Goal: Transaction & Acquisition: Purchase product/service

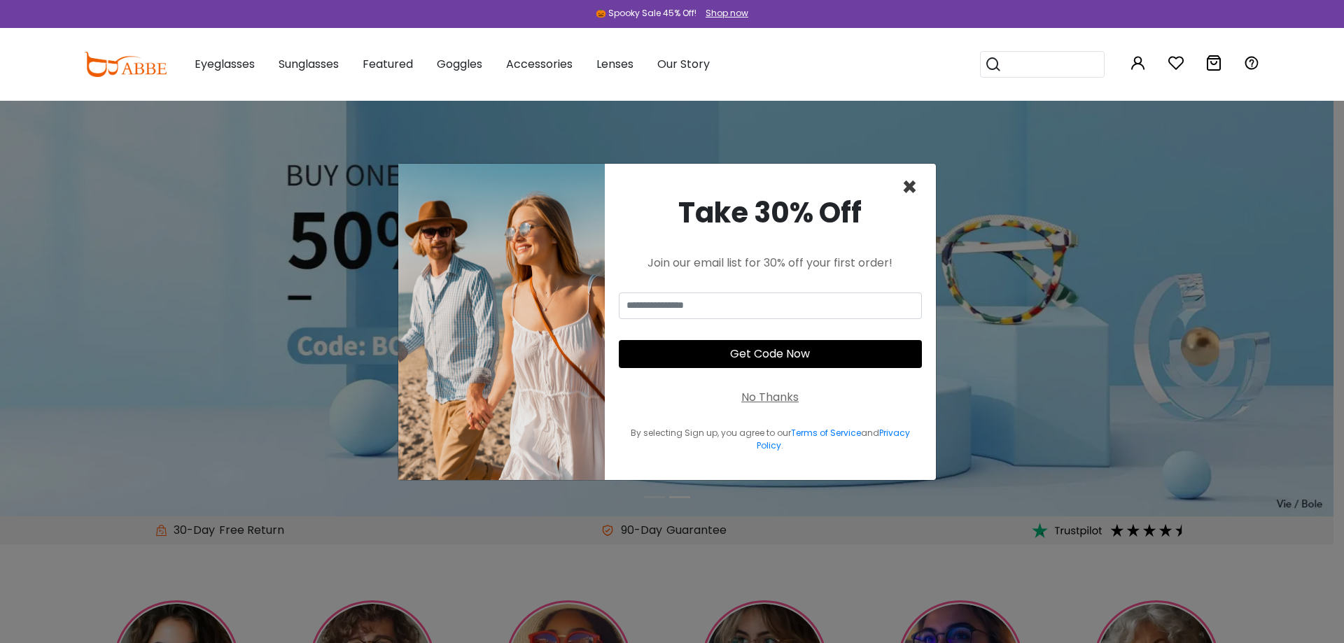
click at [910, 193] on span "×" at bounding box center [909, 187] width 16 height 36
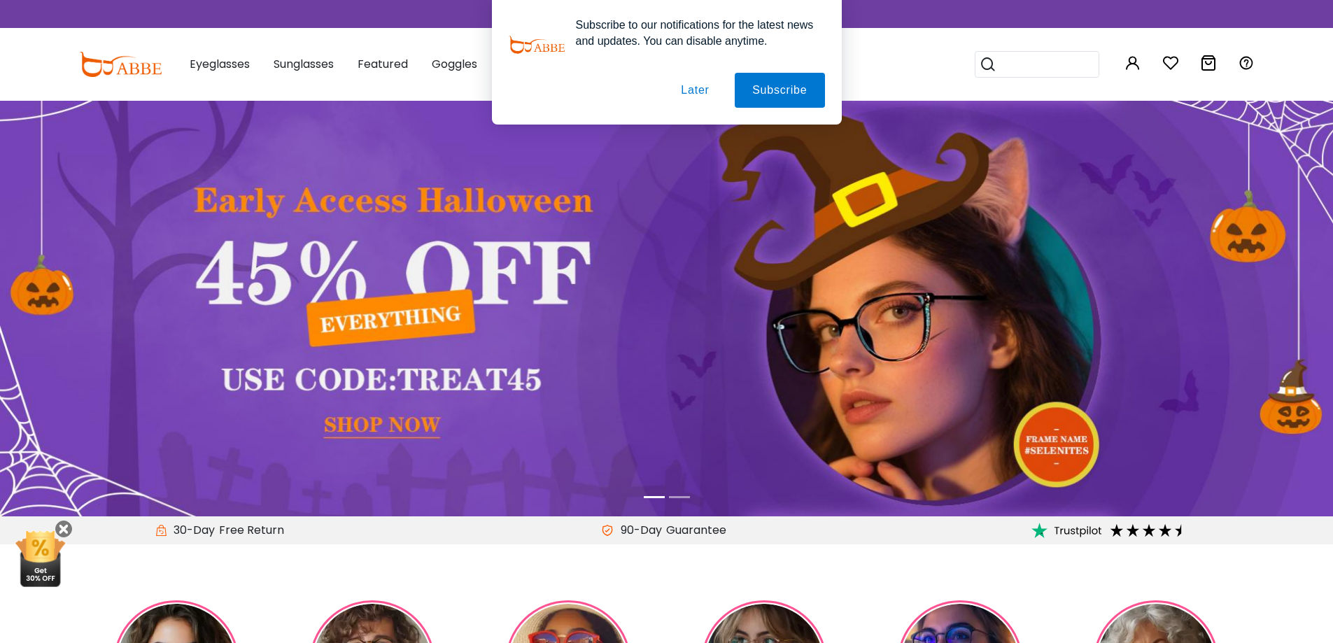
click at [690, 92] on button "Later" at bounding box center [694, 90] width 63 height 35
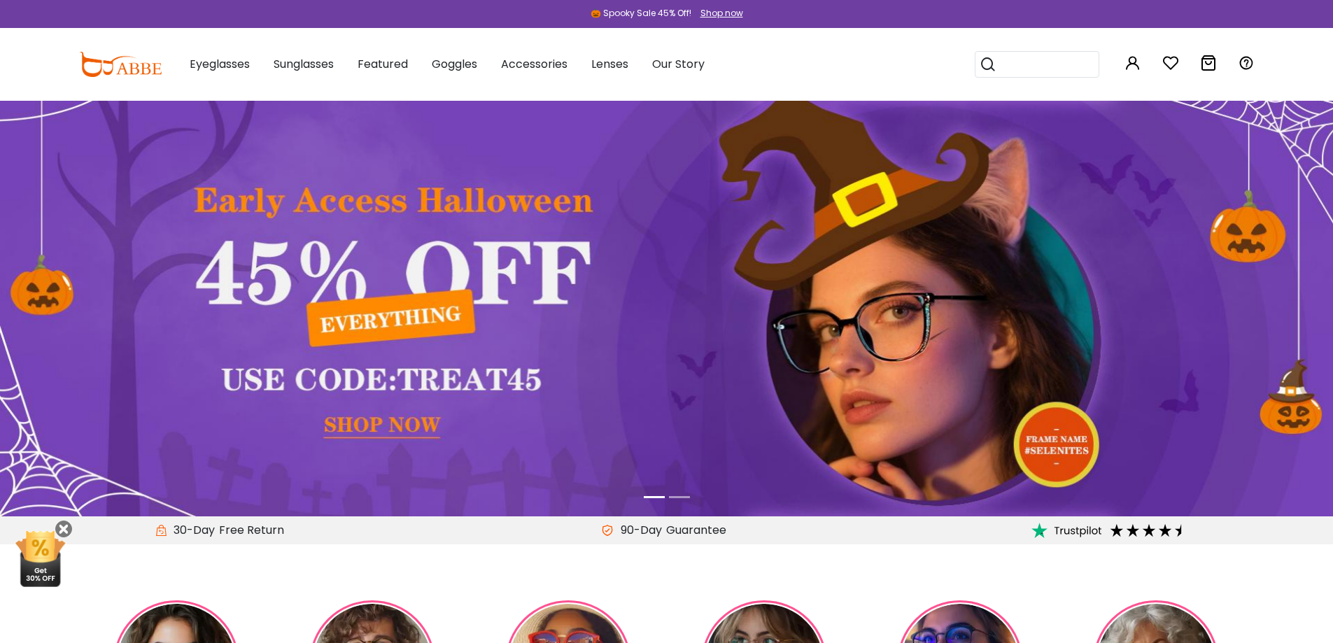
scroll to position [490, 0]
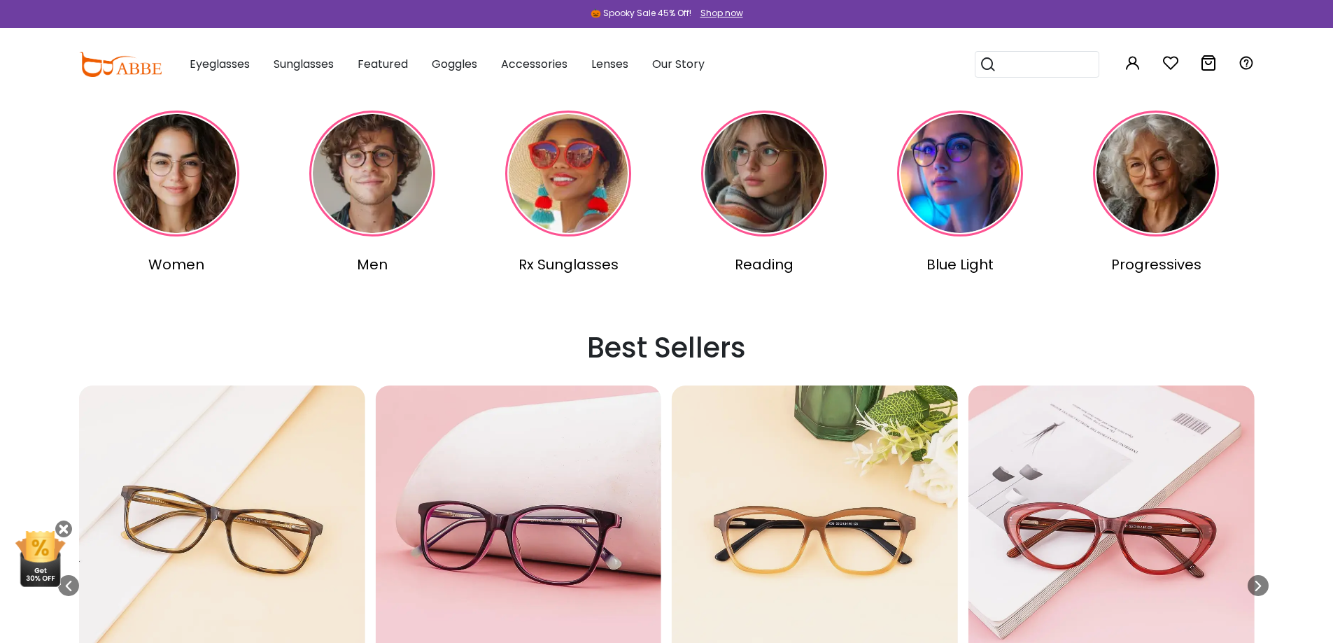
click at [1121, 209] on img at bounding box center [1156, 174] width 126 height 126
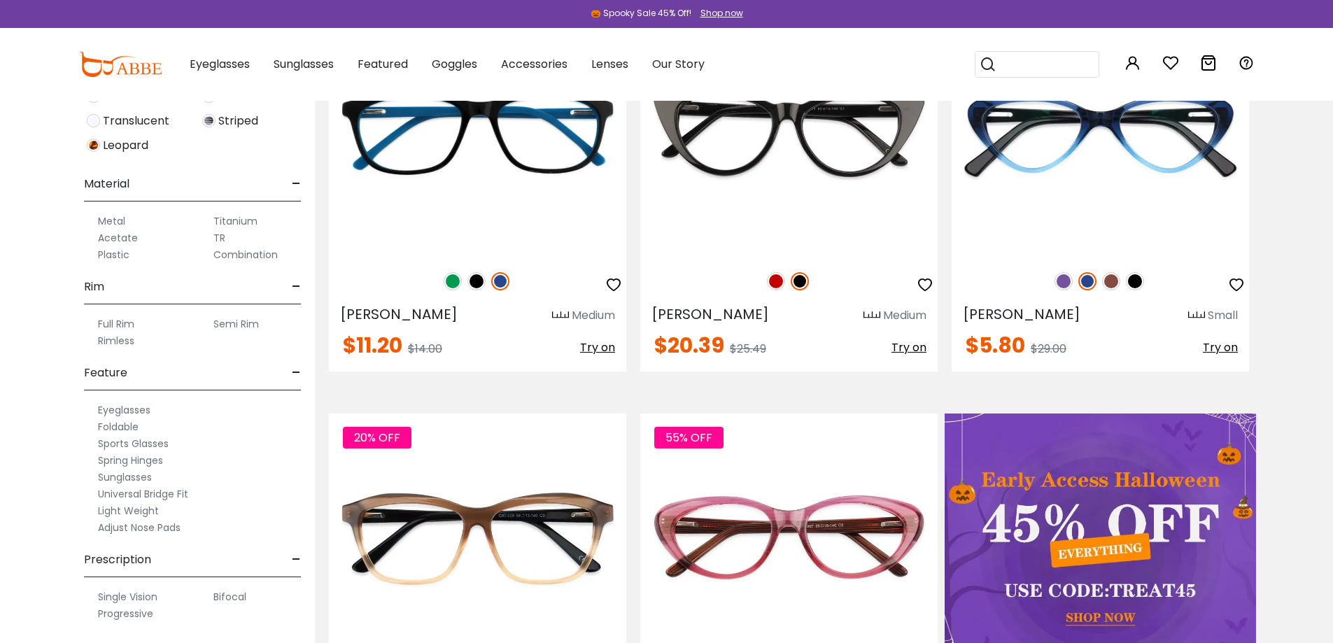
scroll to position [490, 0]
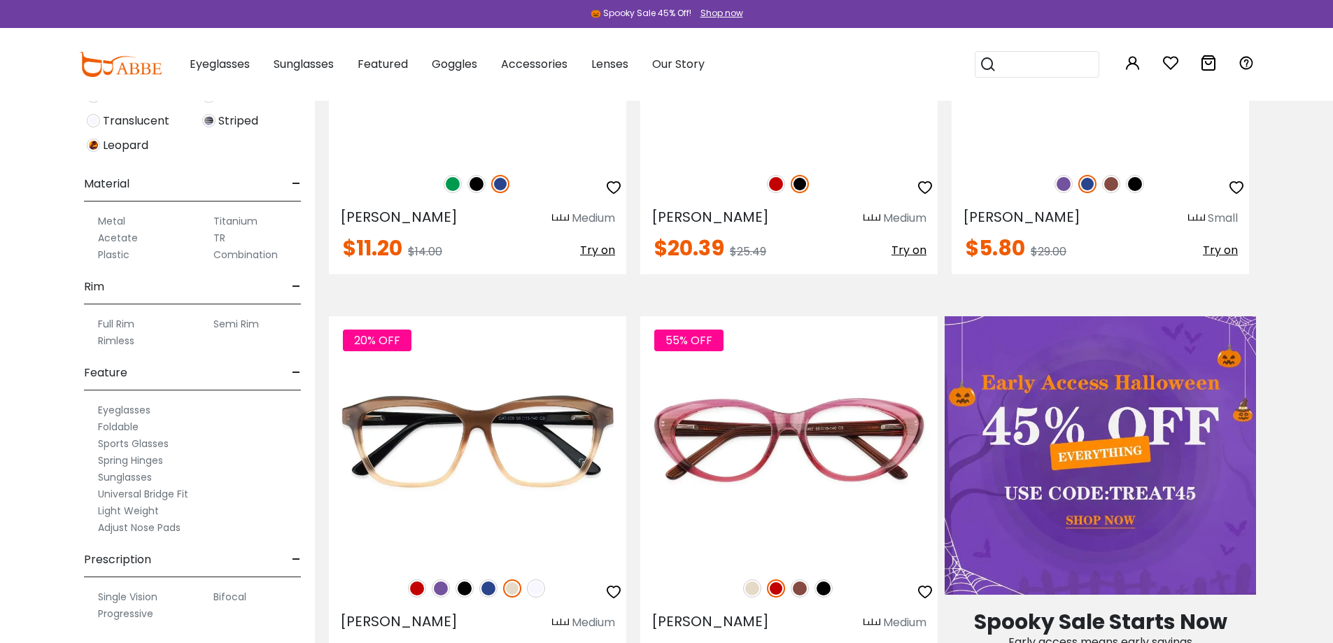
click at [224, 323] on label "Semi Rim" at bounding box center [235, 324] width 45 height 17
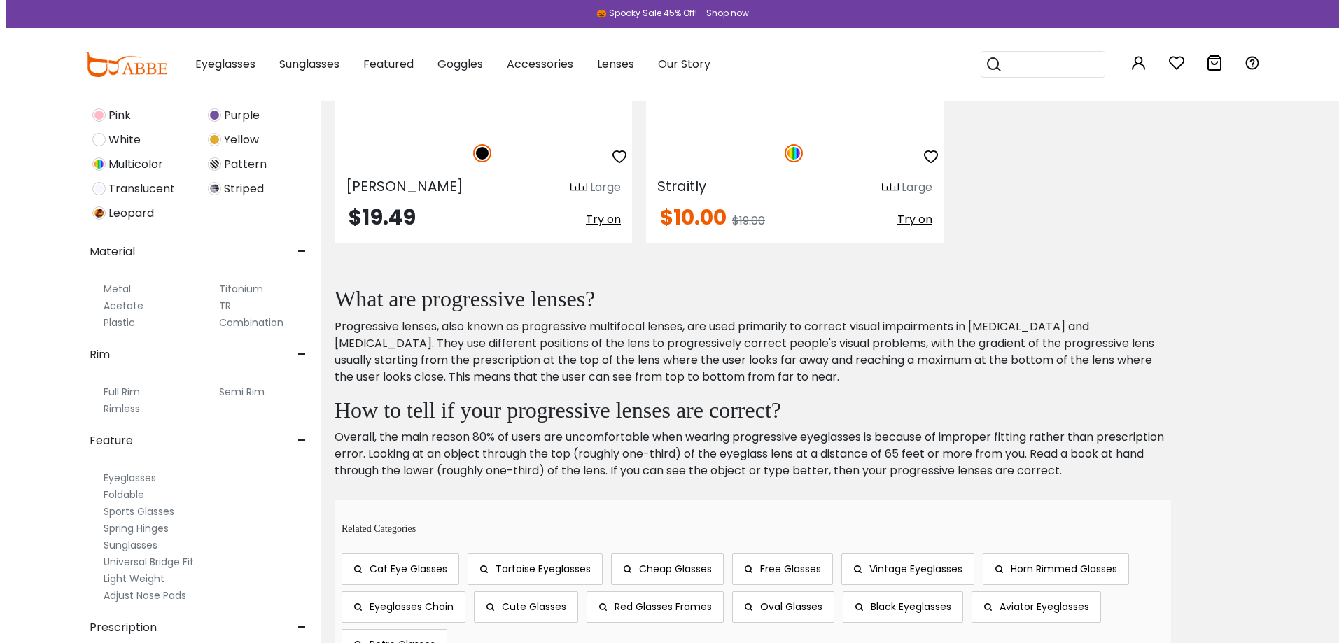
scroll to position [329, 0]
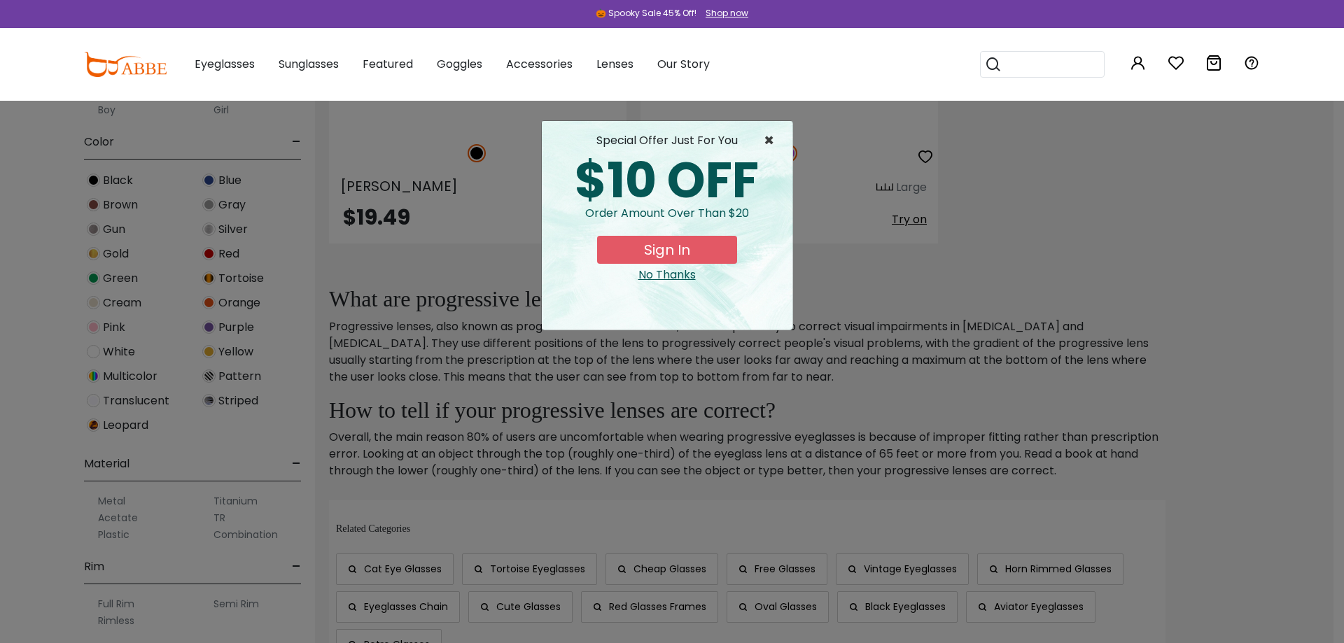
click at [768, 146] on span "×" at bounding box center [771, 140] width 17 height 17
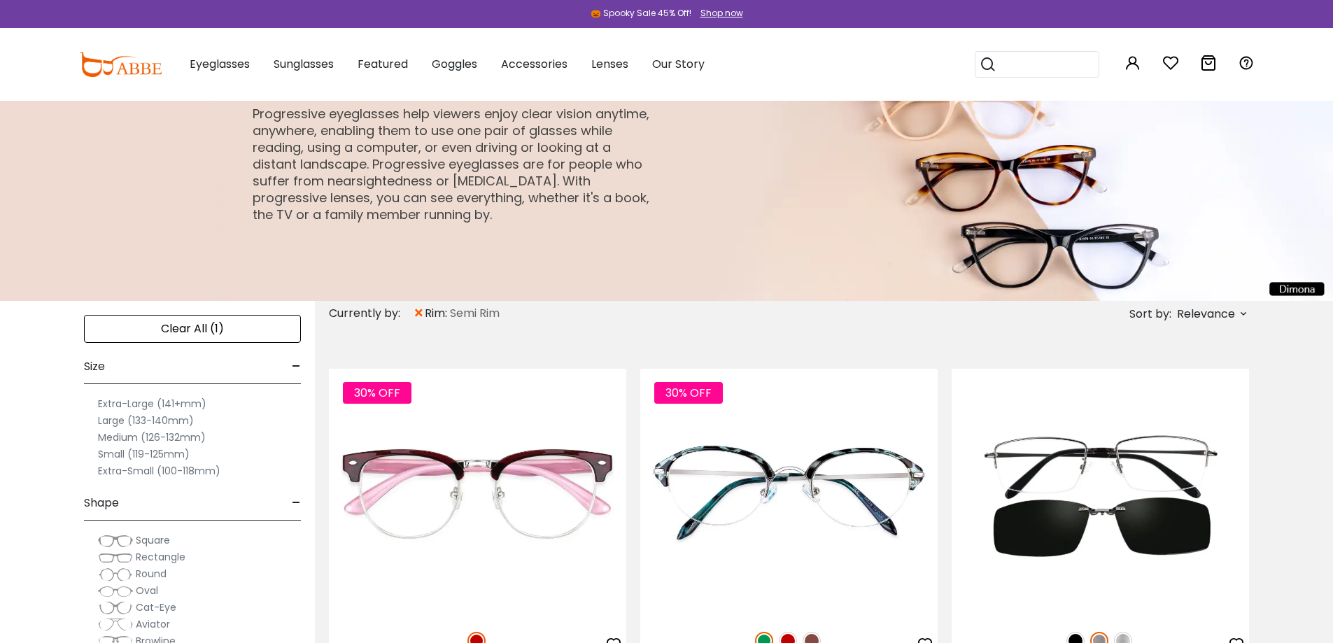
scroll to position [0, 0]
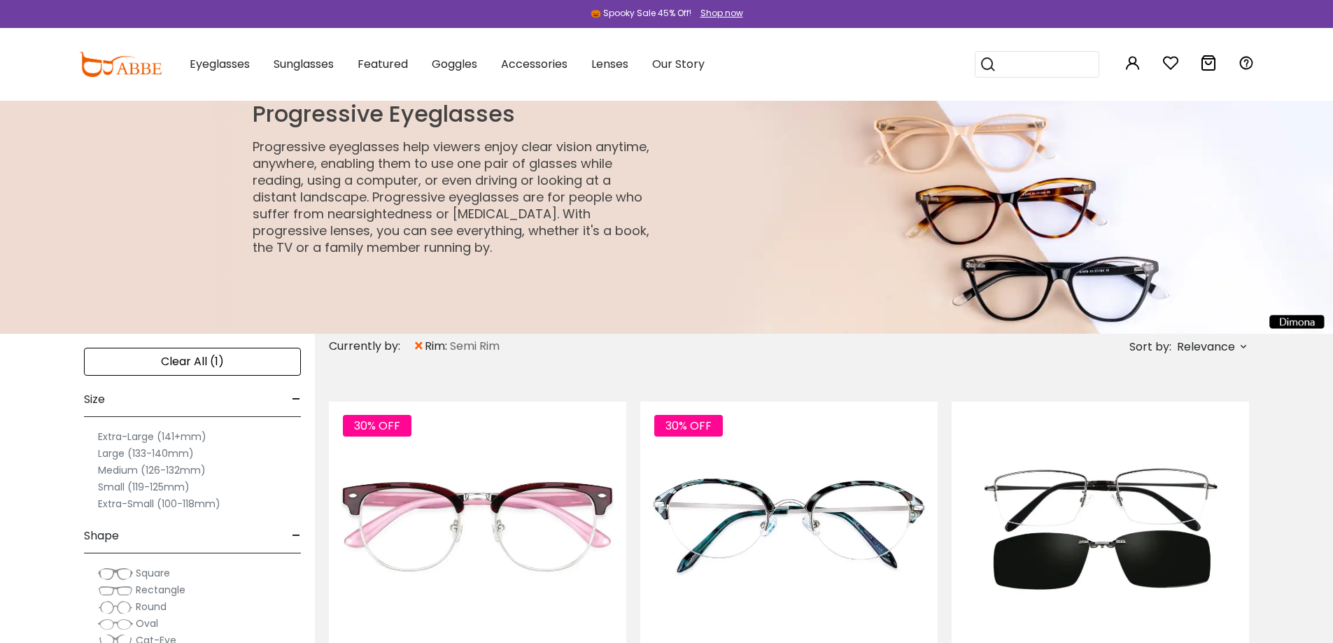
click at [162, 486] on label "Small (119-125mm)" at bounding box center [144, 487] width 92 height 17
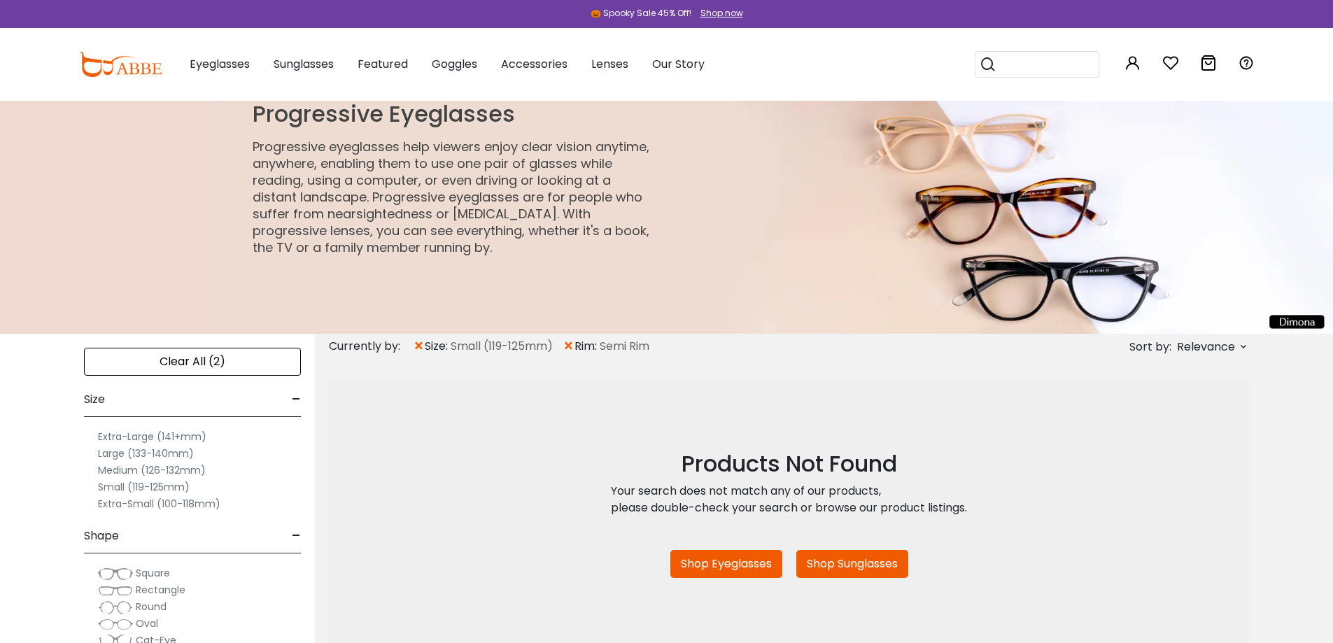
click at [161, 469] on label "Medium (126-132mm)" at bounding box center [152, 470] width 108 height 17
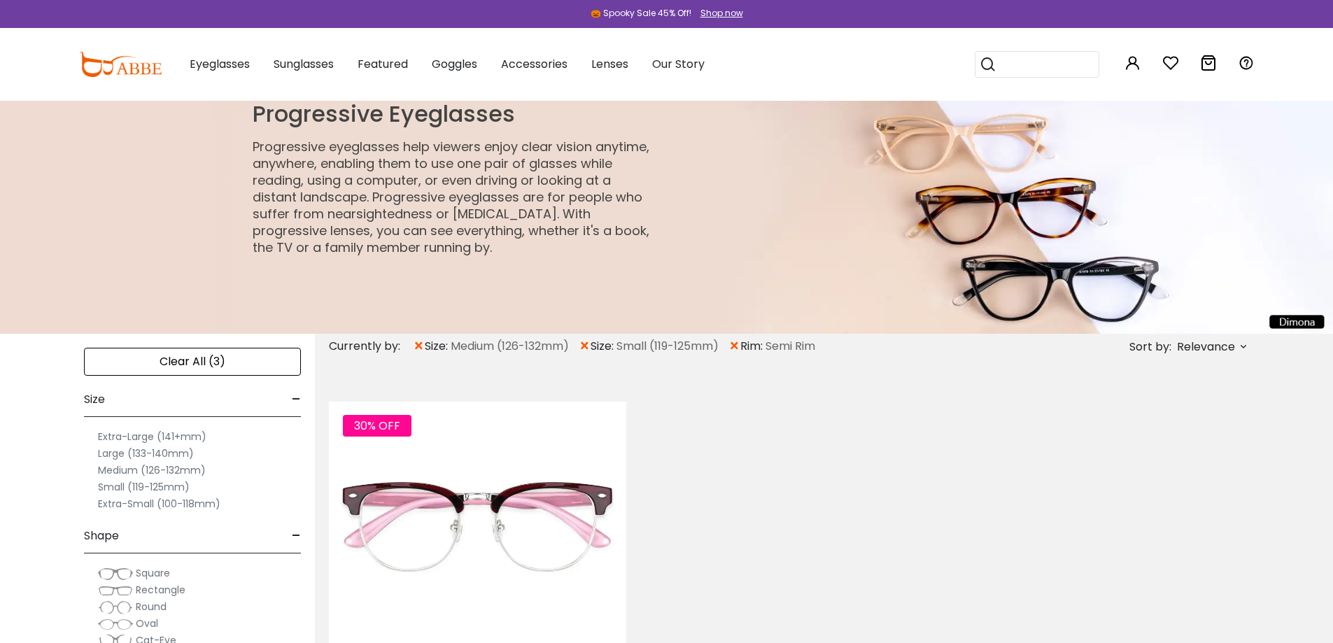
click at [153, 455] on label "Large (133-140mm)" at bounding box center [146, 453] width 96 height 17
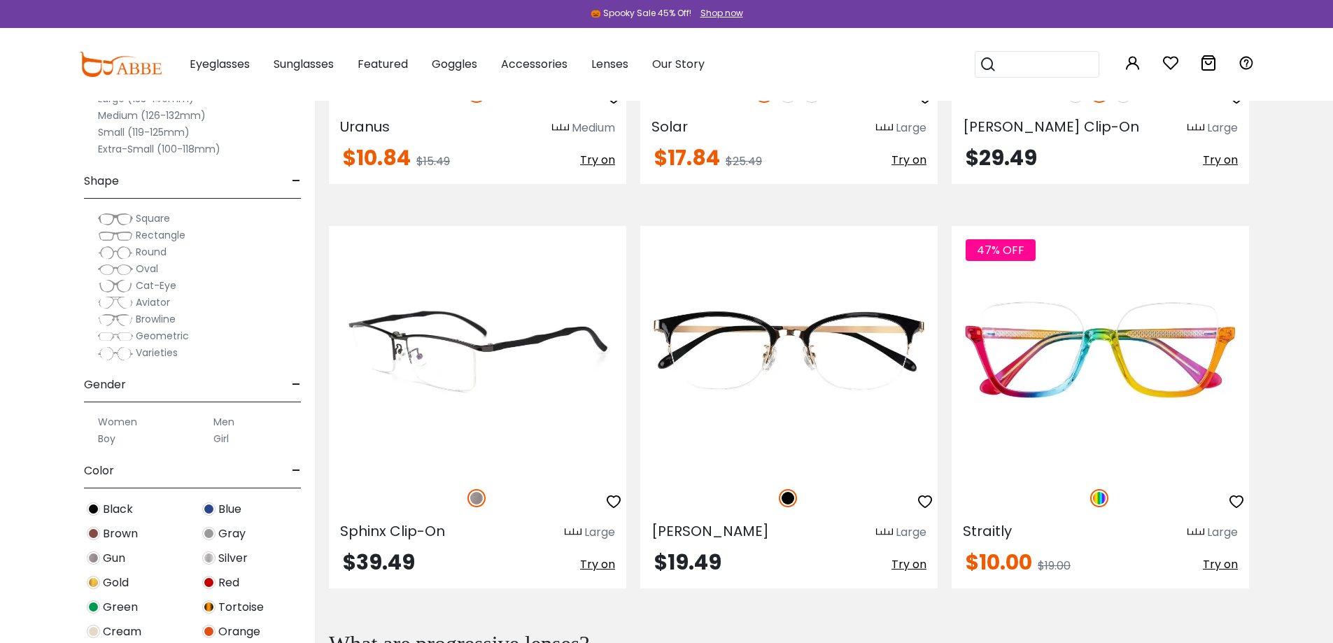
scroll to position [420, 0]
